Goal: Task Accomplishment & Management: Manage account settings

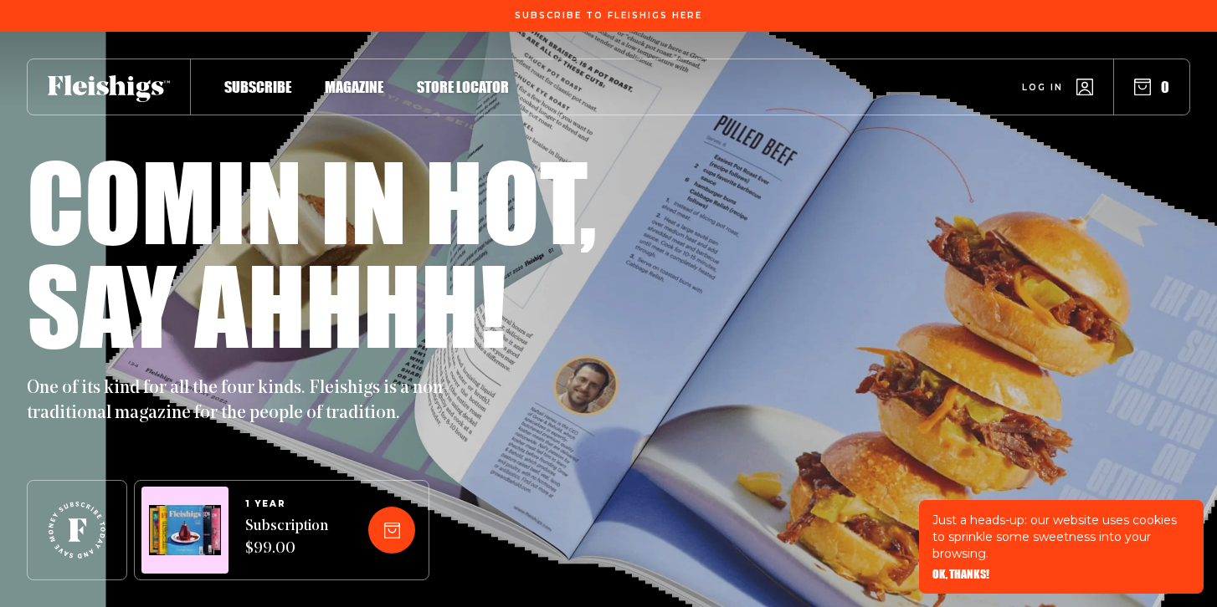
click at [1042, 81] on span "Log in" at bounding box center [1042, 75] width 41 height 13
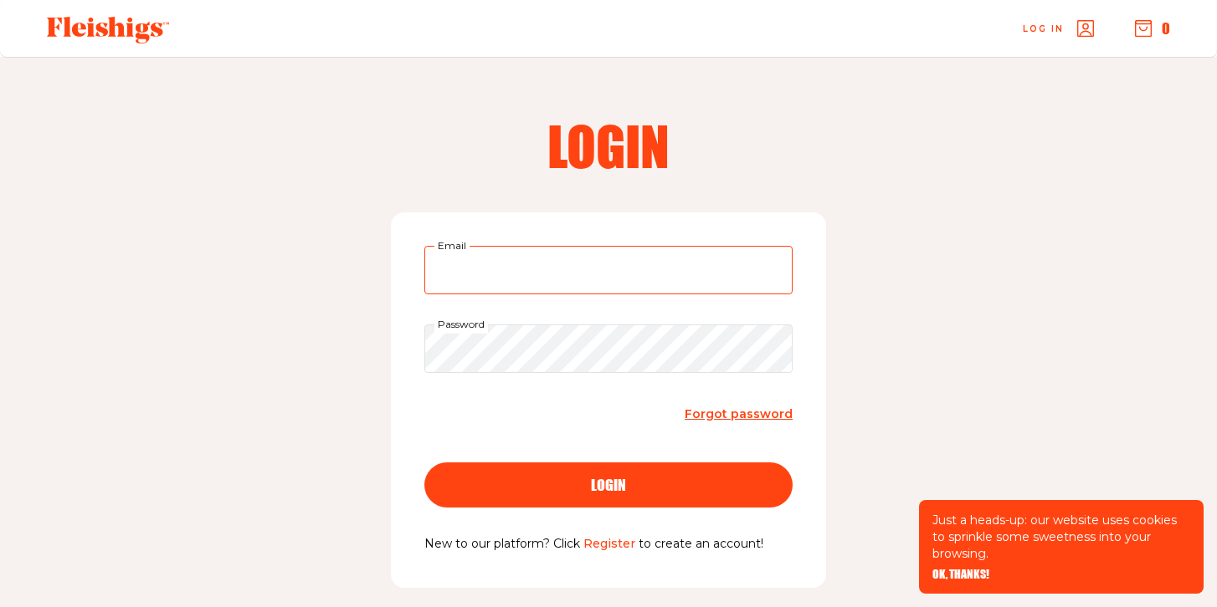
click at [487, 274] on input "Email" at bounding box center [608, 270] width 368 height 49
type input "babsknits@gmail.com"
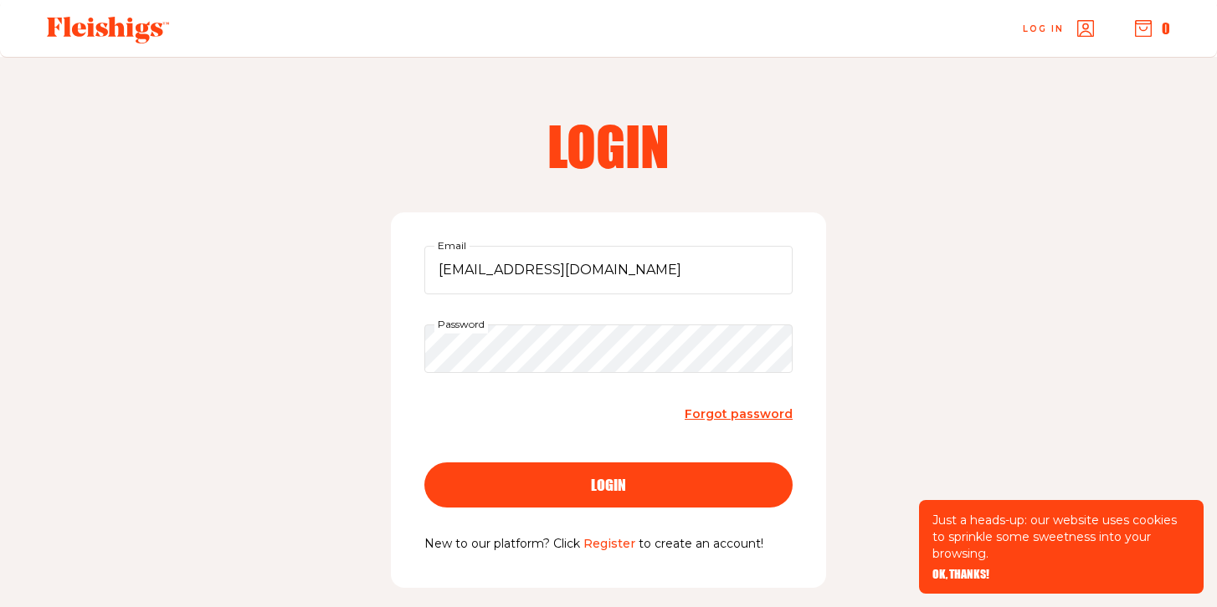
click at [607, 478] on span "login" at bounding box center [608, 470] width 35 height 15
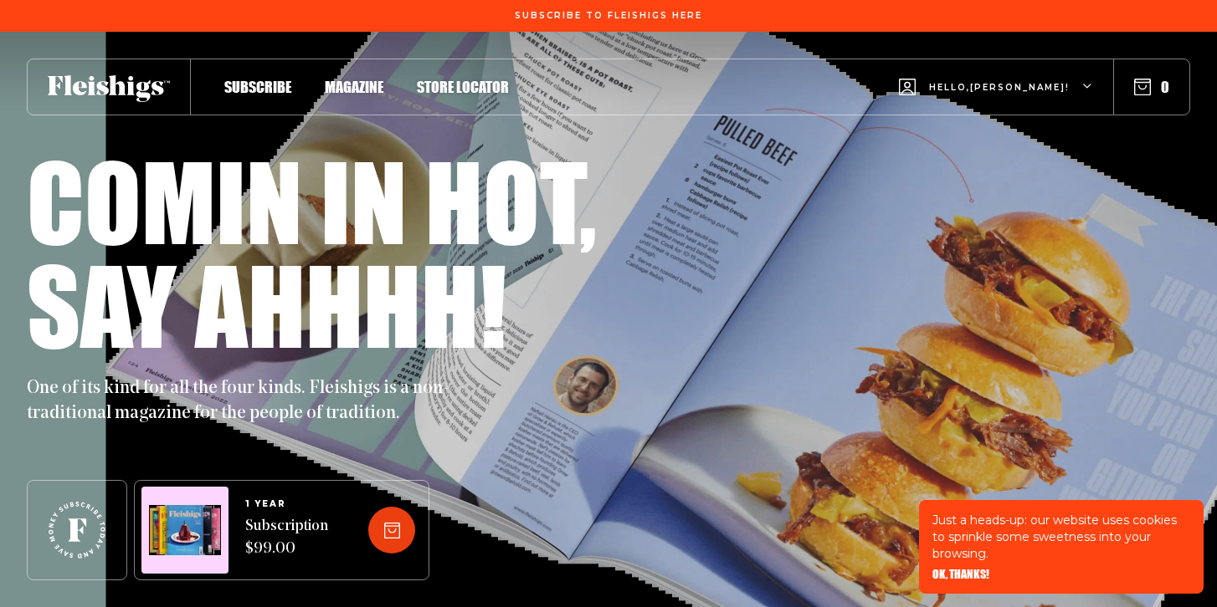
click at [386, 535] on icon at bounding box center [392, 531] width 16 height 16
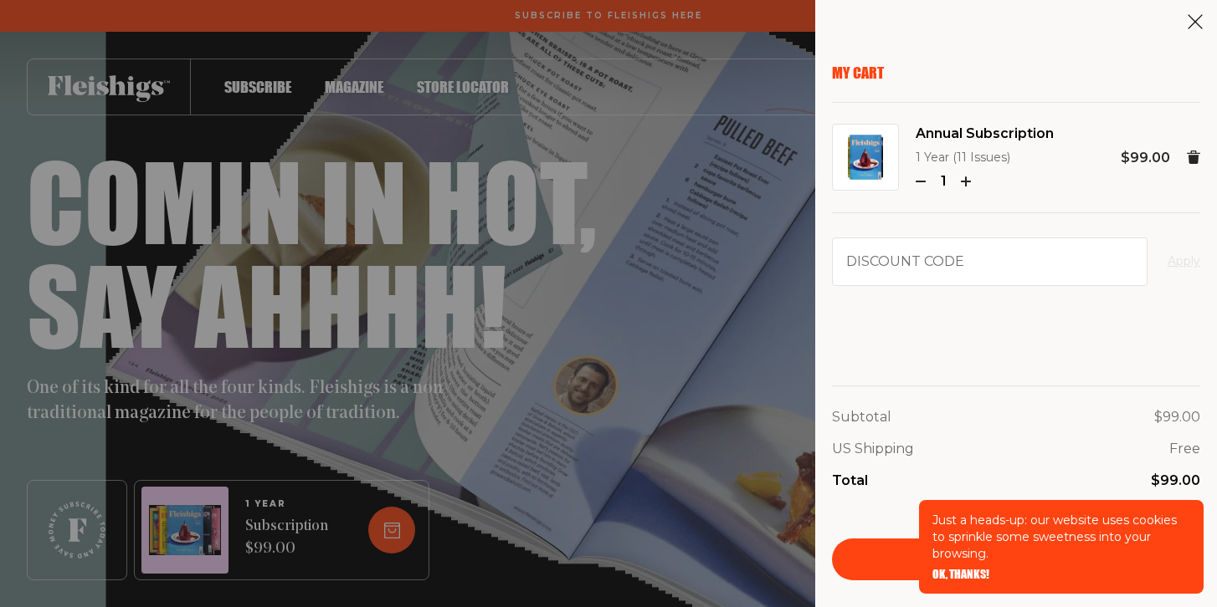
click at [700, 454] on div "My Cart Annual Subscription 1 Year (11 Issues) 1 $99.00 Discount code Apply Sub…" at bounding box center [608, 303] width 1217 height 607
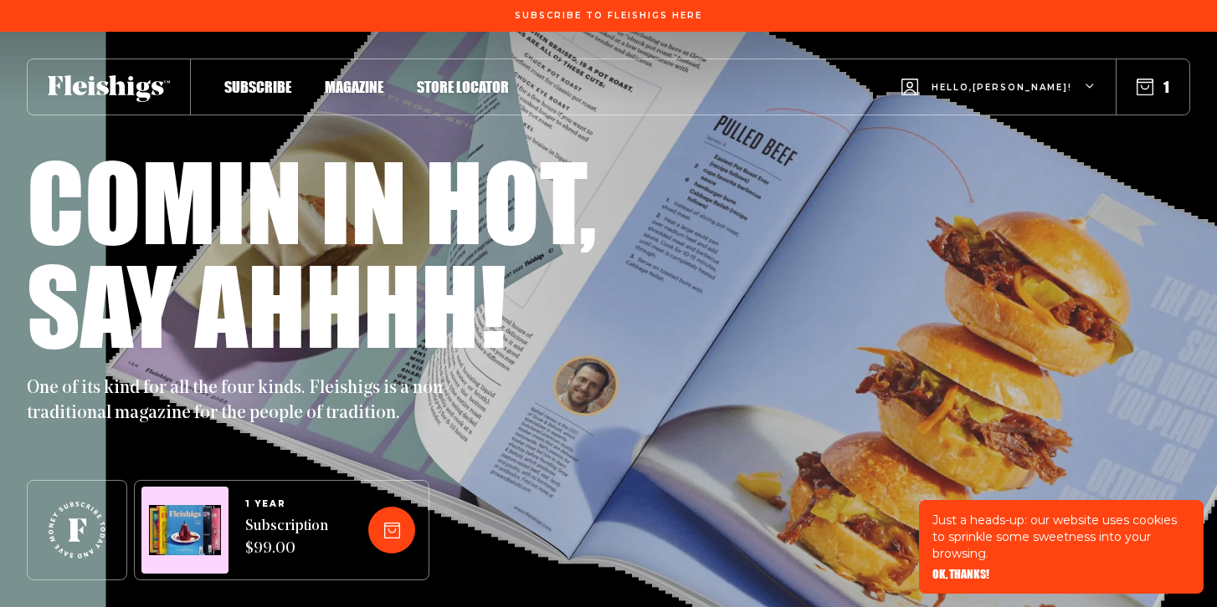
click at [967, 569] on span "OK, THANKS!" at bounding box center [960, 563] width 57 height 12
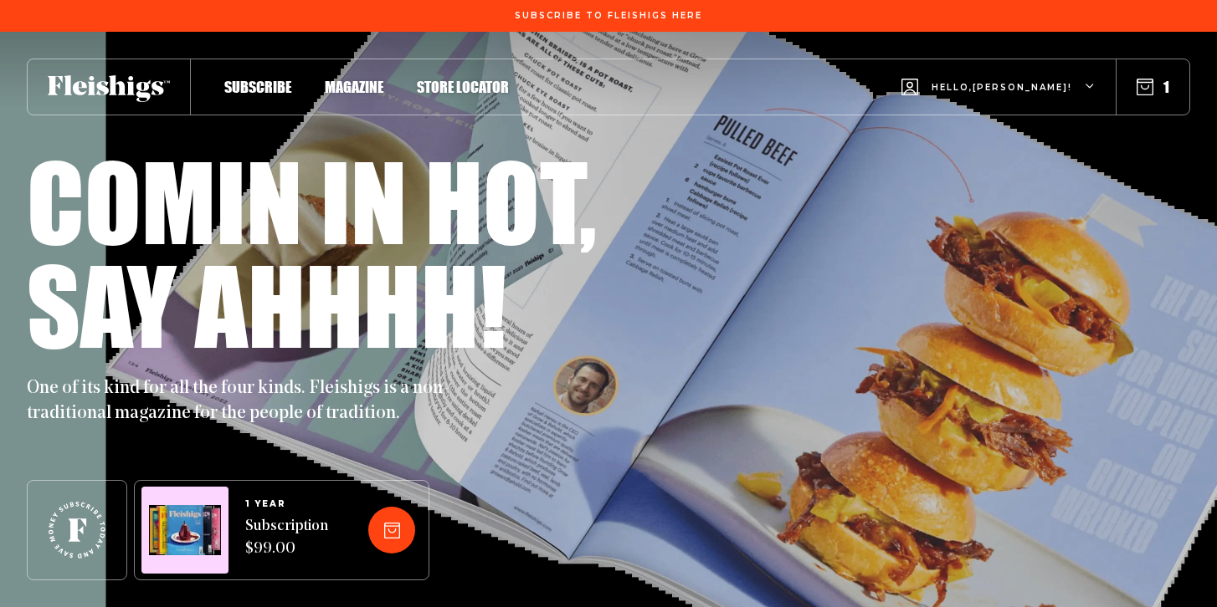
click at [1145, 79] on use "button" at bounding box center [1145, 87] width 16 height 16
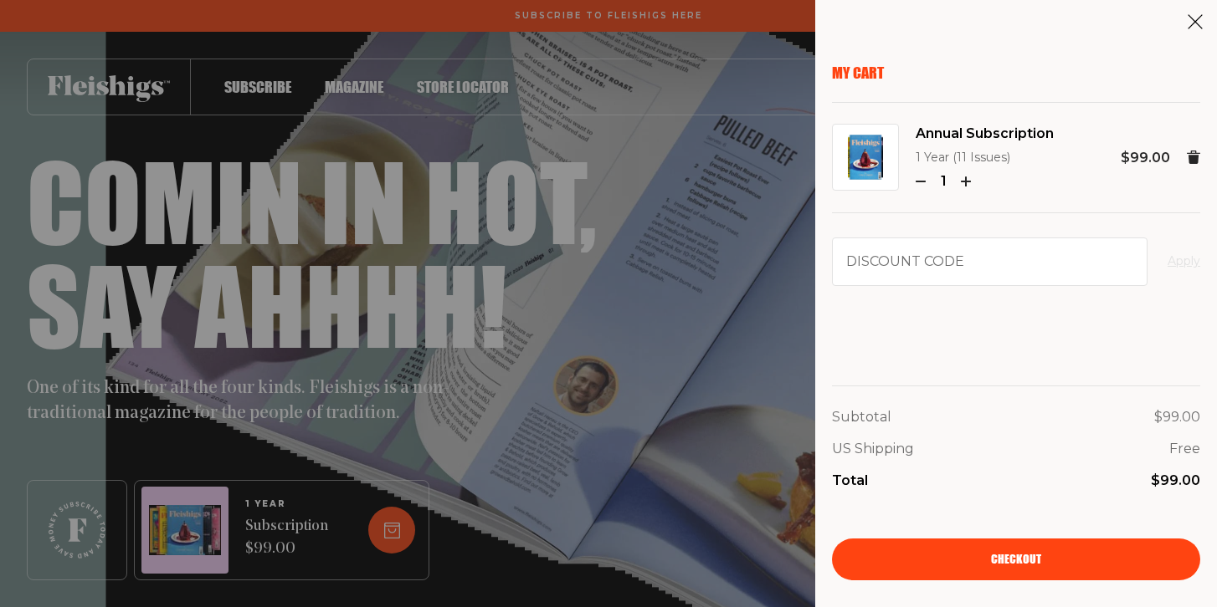
click at [966, 179] on use "button" at bounding box center [965, 182] width 8 height 8
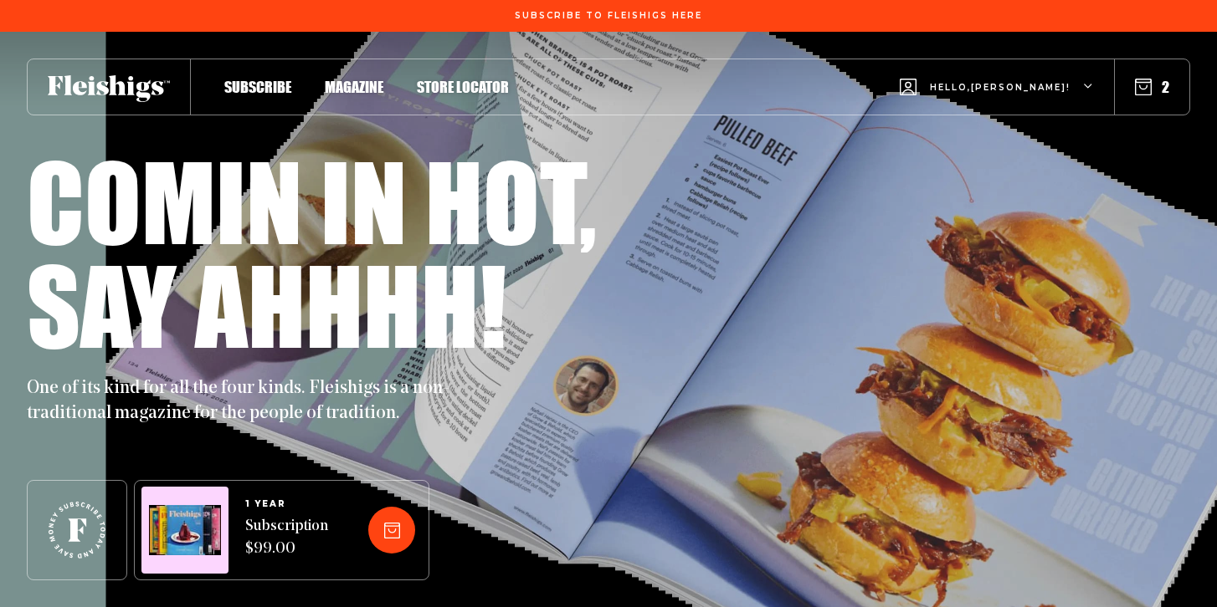
click at [1043, 91] on span "Hello, [PERSON_NAME] !" at bounding box center [1000, 100] width 141 height 39
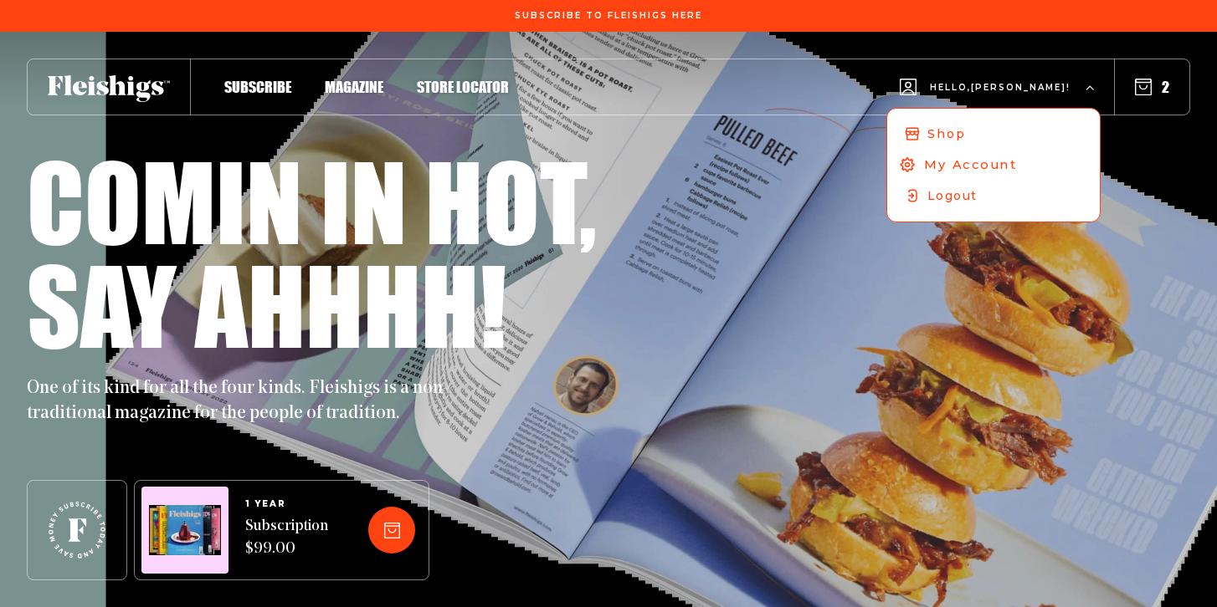
click at [973, 160] on span "My Account" at bounding box center [970, 165] width 93 height 18
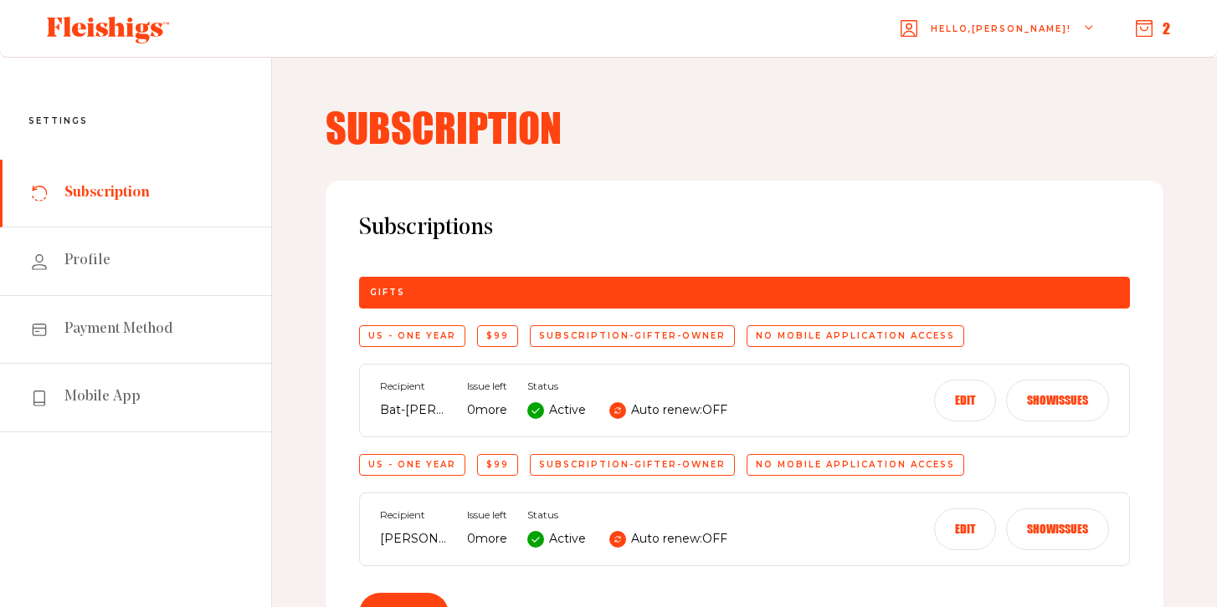
click at [41, 189] on icon at bounding box center [39, 193] width 17 height 17
click at [72, 186] on span "Subscription" at bounding box center [106, 193] width 85 height 20
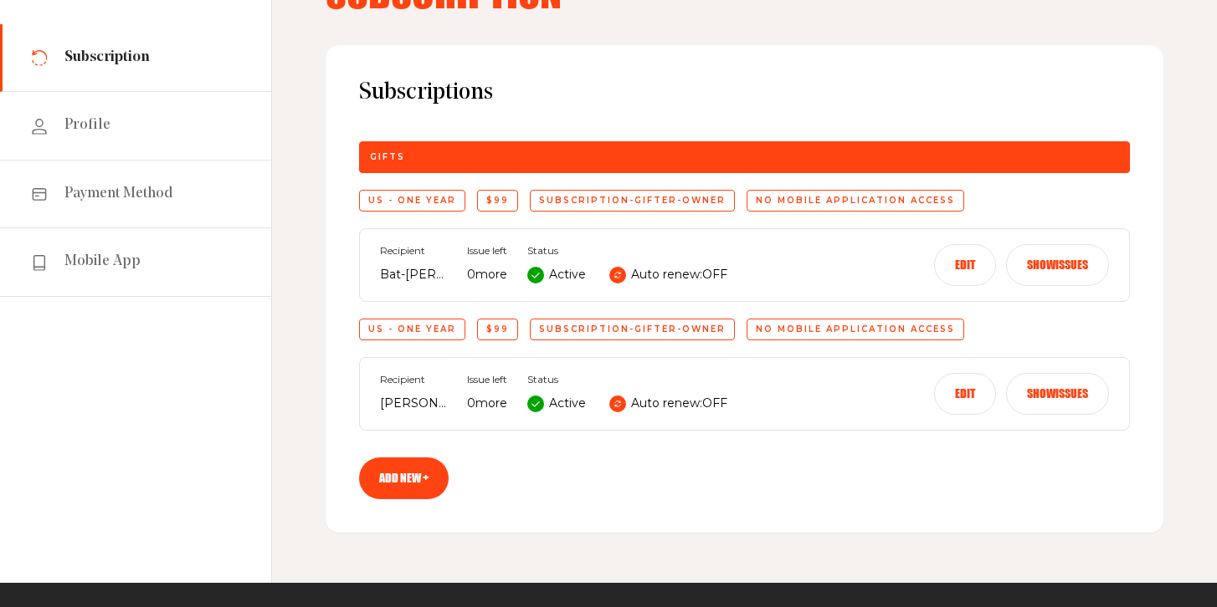
scroll to position [141, 0]
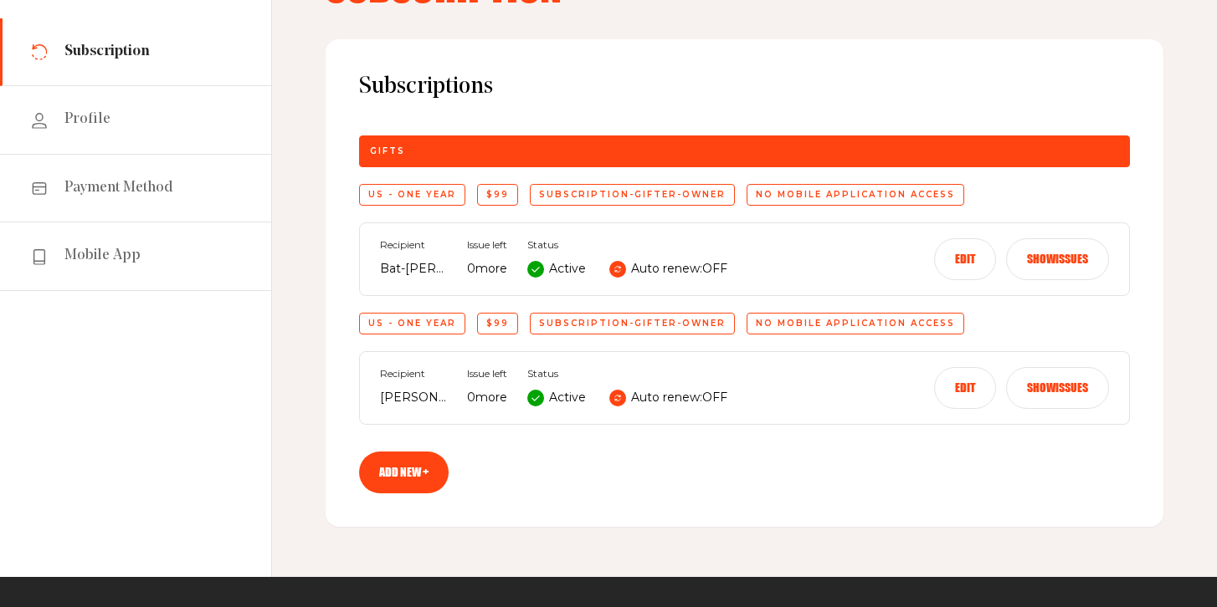
click at [622, 397] on icon at bounding box center [617, 398] width 8 height 8
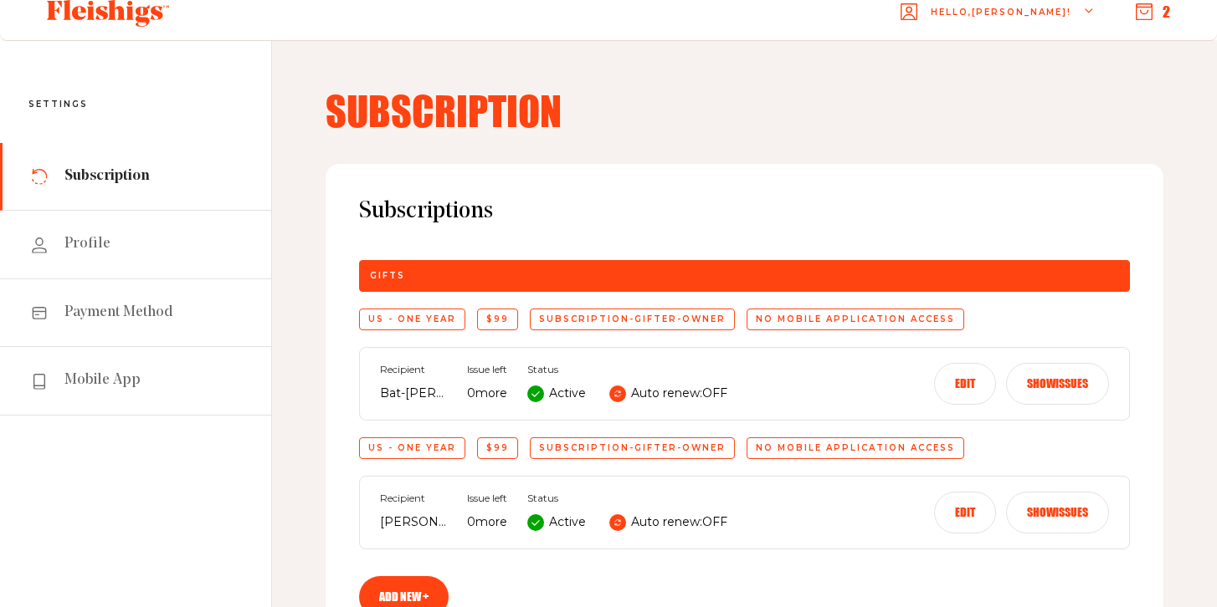
scroll to position [15, 0]
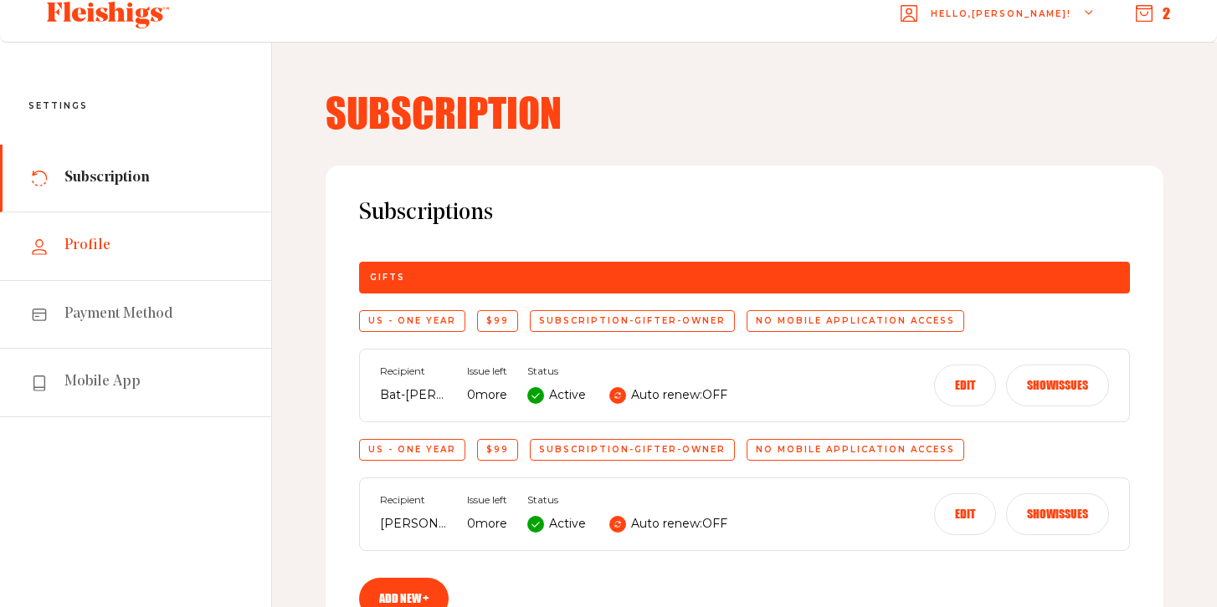
click at [102, 244] on span "Profile" at bounding box center [87, 246] width 46 height 20
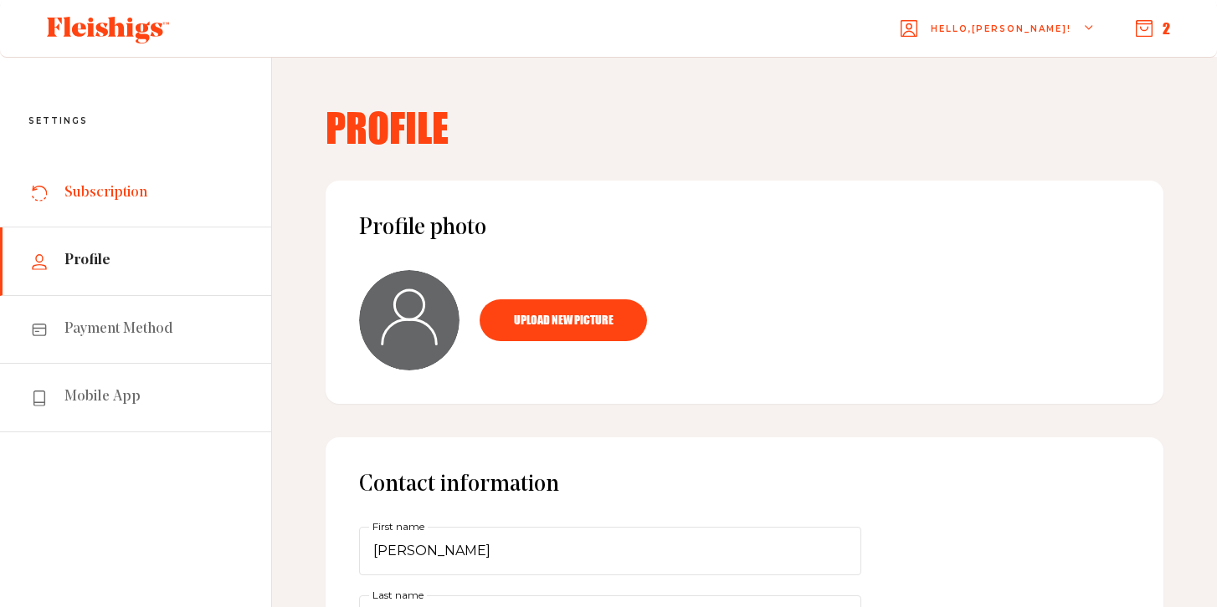
click at [94, 189] on span "Subscription" at bounding box center [105, 193] width 83 height 20
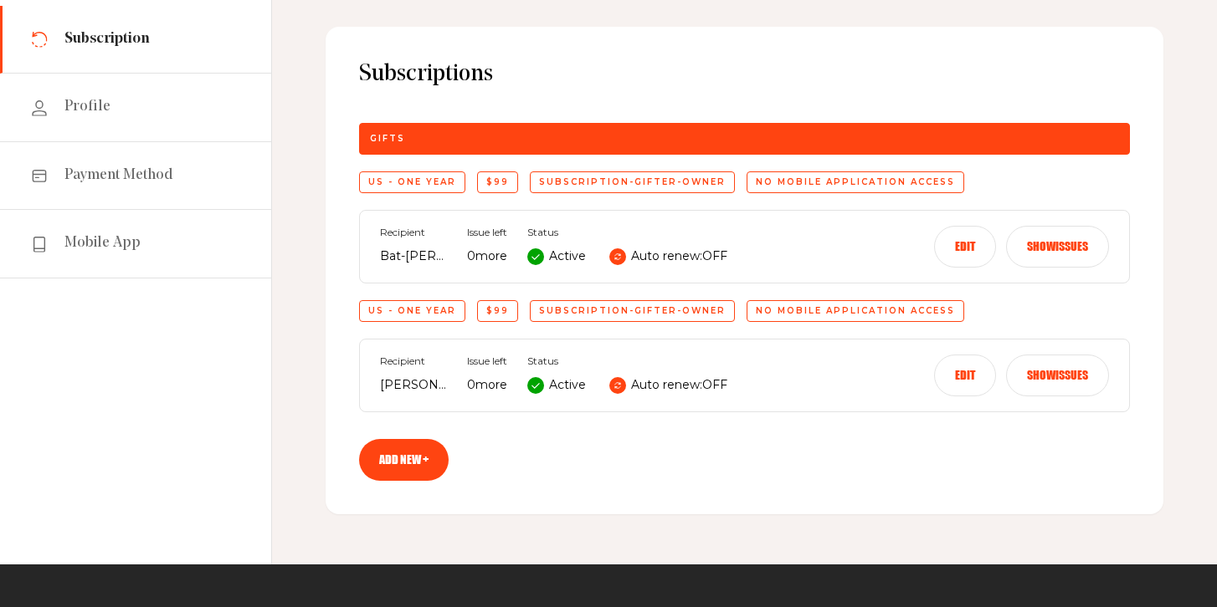
scroll to position [164, 0]
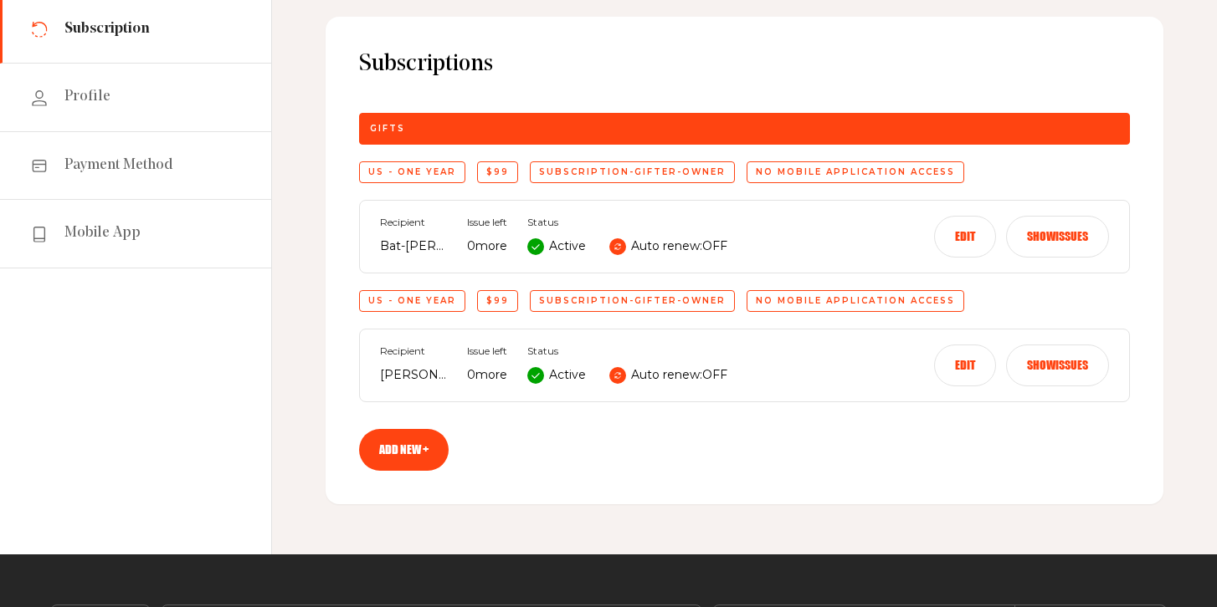
click at [428, 179] on div "US - One Year" at bounding box center [412, 172] width 106 height 22
click at [501, 172] on div "$99" at bounding box center [497, 172] width 41 height 22
click at [594, 170] on div "subscription-gifter-owner" at bounding box center [632, 172] width 205 height 22
click at [804, 171] on div "No mobile application access" at bounding box center [855, 172] width 218 height 22
click at [567, 250] on p "Active" at bounding box center [567, 247] width 37 height 20
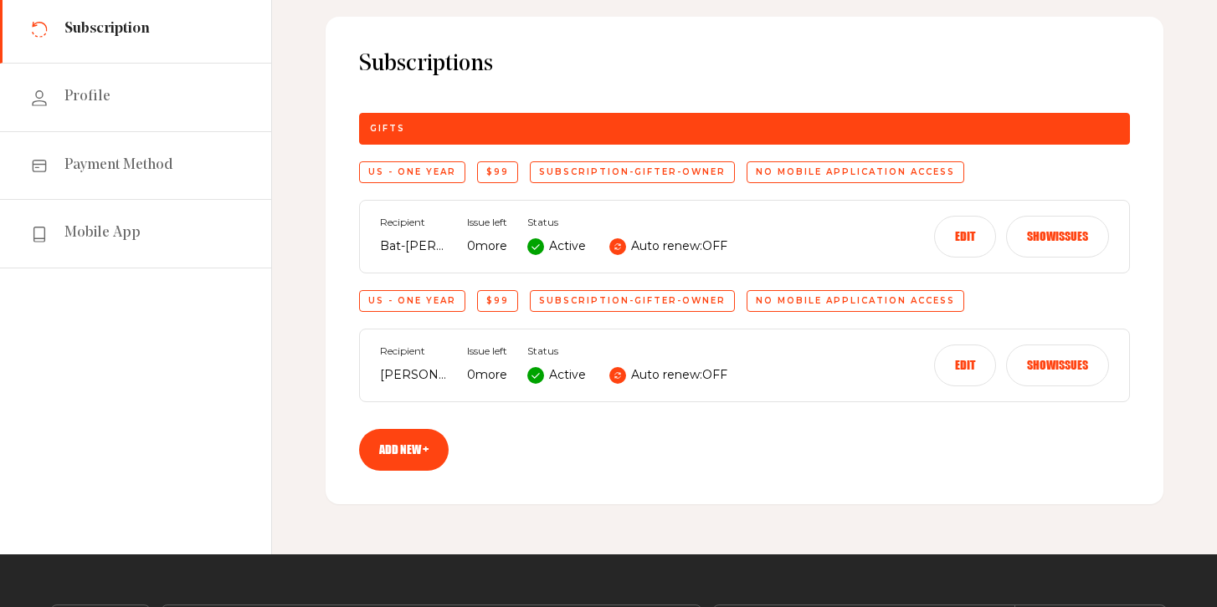
click at [1044, 241] on button "Show issues" at bounding box center [1057, 237] width 103 height 42
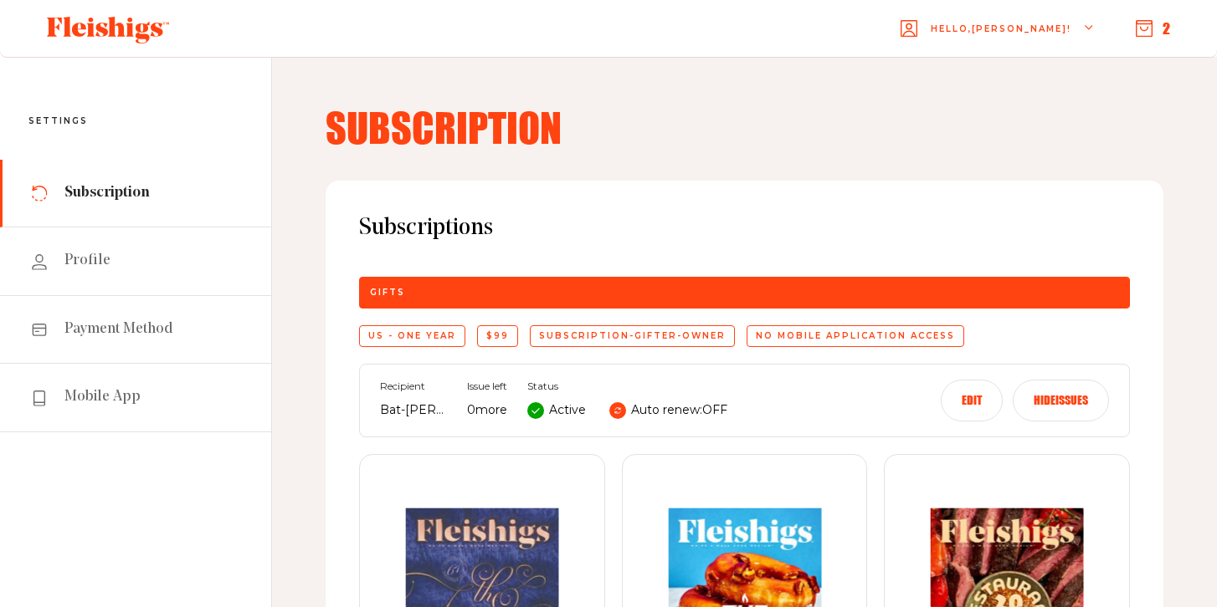
scroll to position [0, 0]
click at [1042, 396] on button "Hide issues" at bounding box center [1060, 401] width 96 height 42
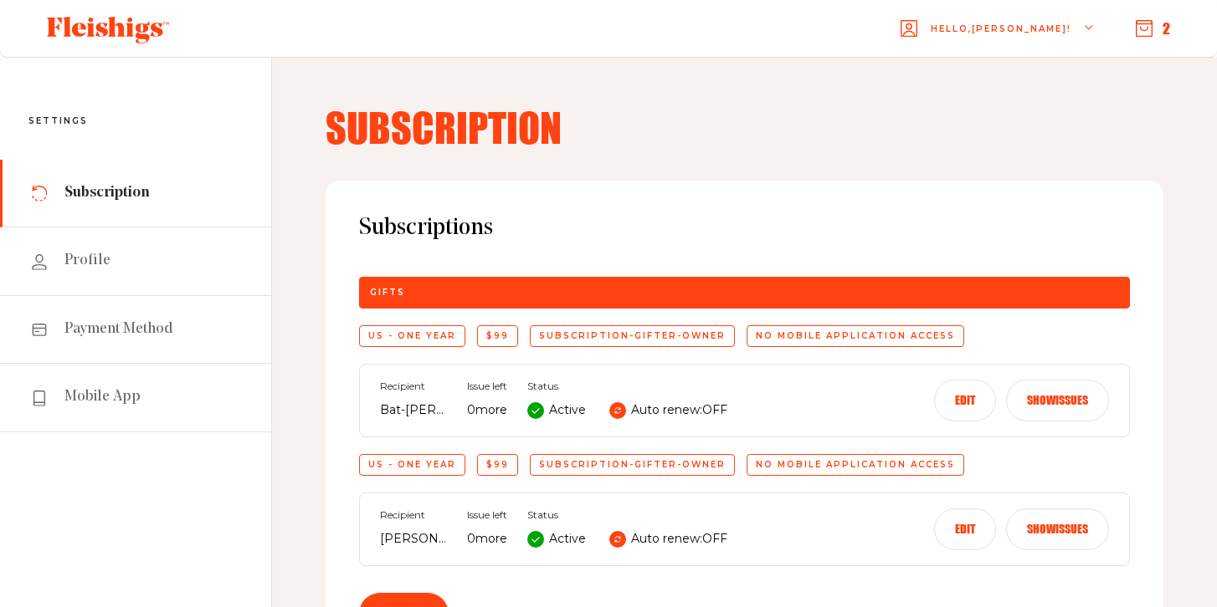
click at [970, 402] on button "Edit" at bounding box center [965, 401] width 62 height 42
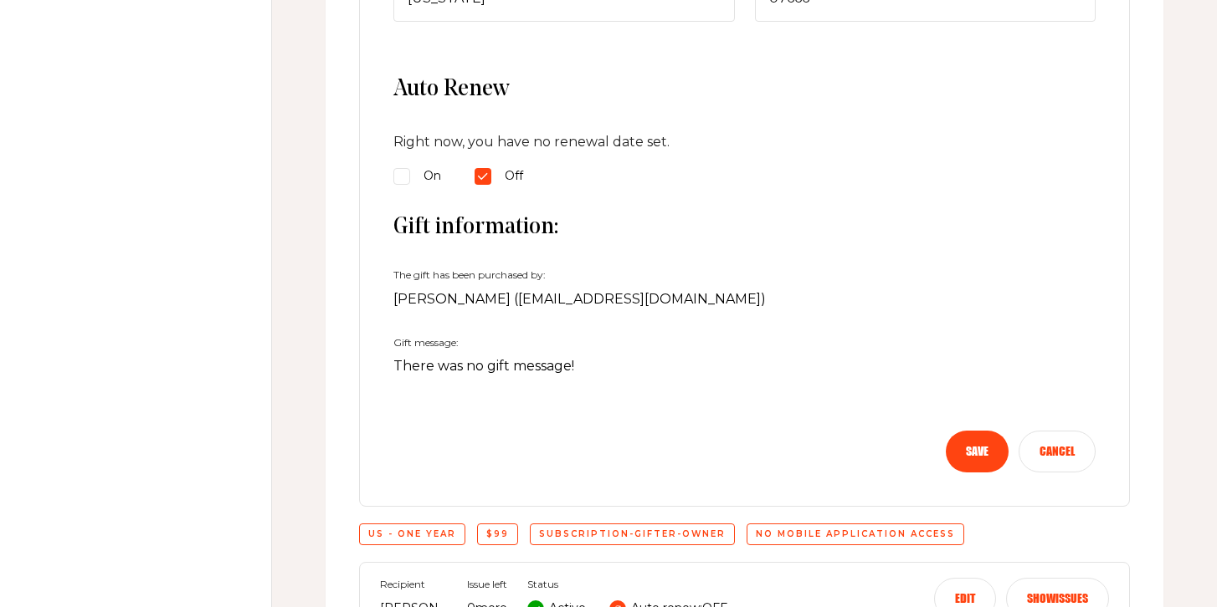
scroll to position [845, 0]
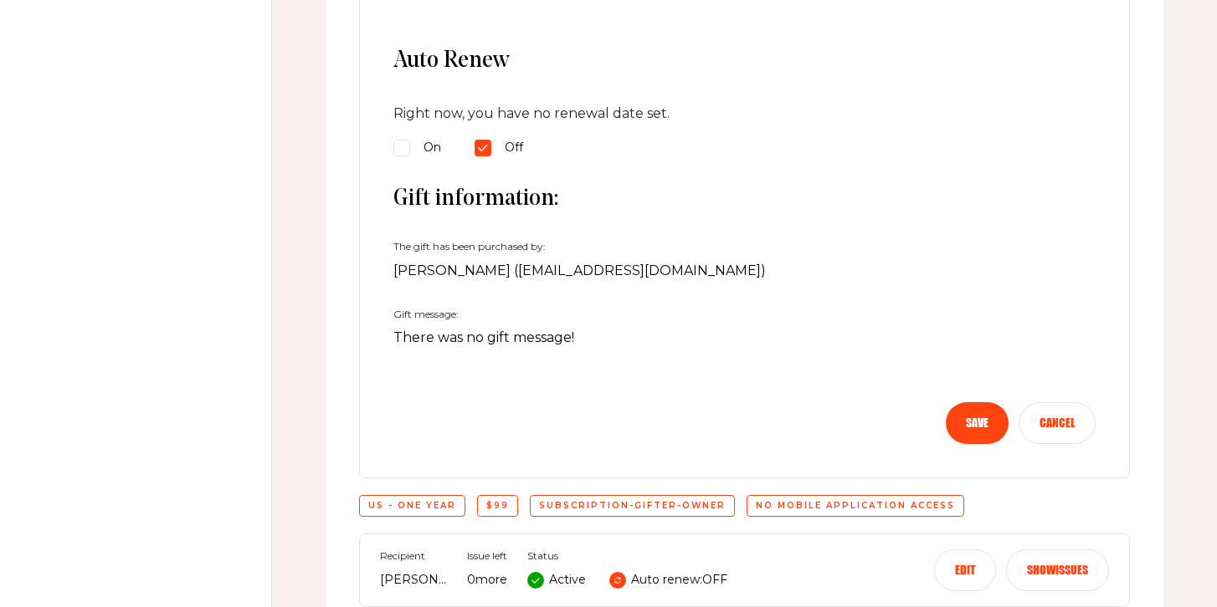
click at [973, 425] on button "Save" at bounding box center [977, 423] width 63 height 42
click at [725, 472] on main "You do not have active subscription Hello, Barbara ! 2 Settings Subscription Pr…" at bounding box center [608, 72] width 1217 height 1834
click at [838, 302] on div "Gift information: The gift has been purchased by: Barbara Stern (babsknits@gmai…" at bounding box center [744, 267] width 702 height 164
click at [981, 415] on button "Save" at bounding box center [977, 423] width 63 height 42
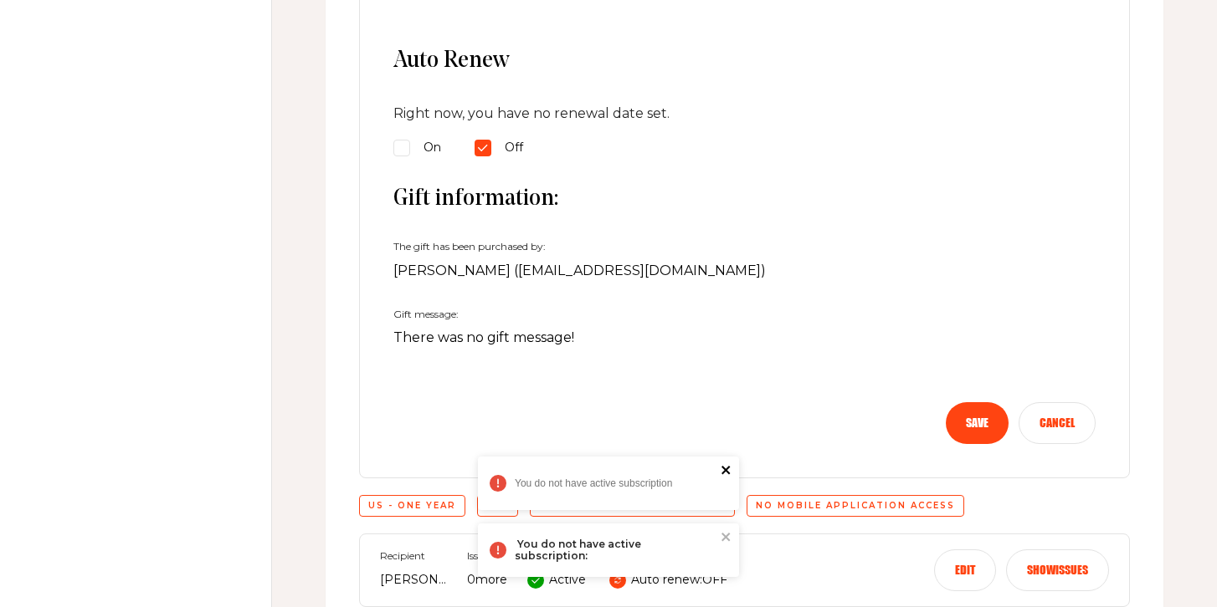
click at [729, 471] on icon "close" at bounding box center [726, 470] width 12 height 13
click at [723, 538] on icon "close" at bounding box center [726, 536] width 12 height 13
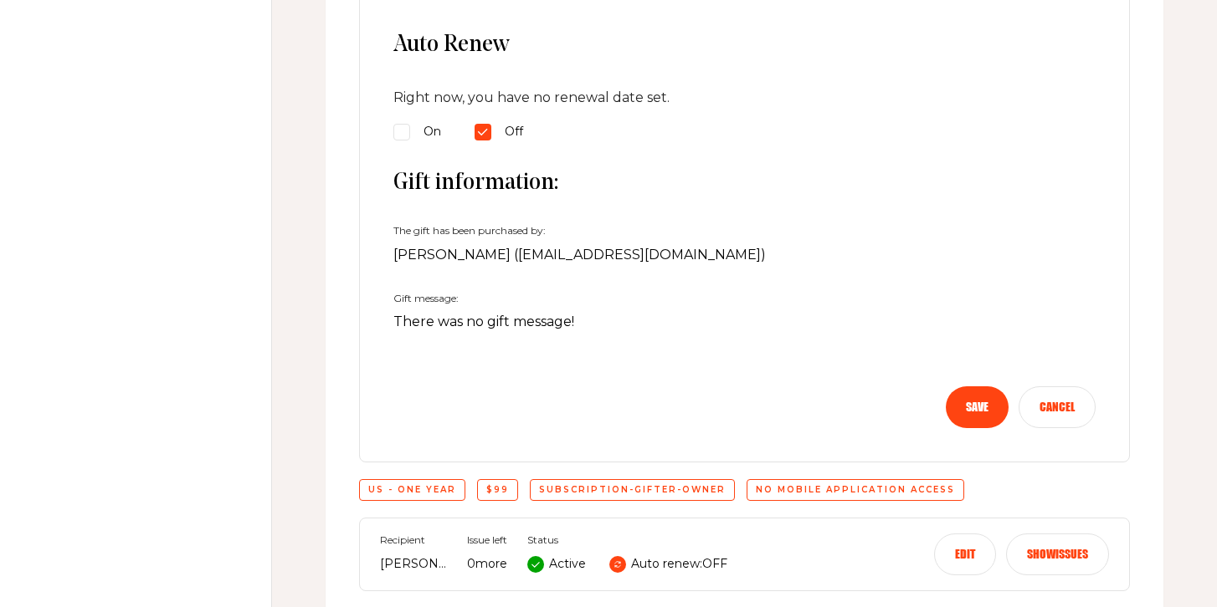
scroll to position [866, 0]
